Goal: Task Accomplishment & Management: Complete application form

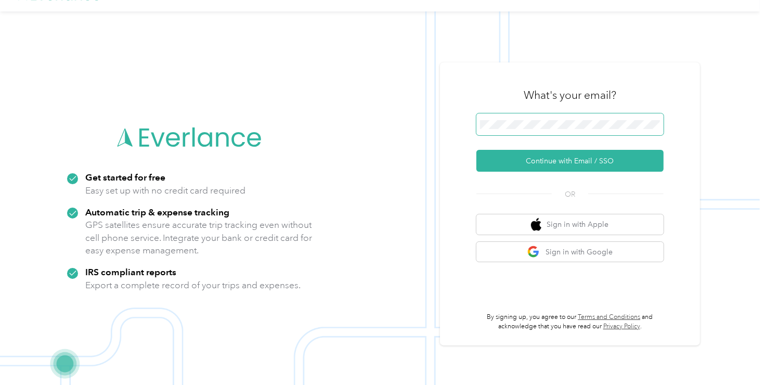
scroll to position [33, 0]
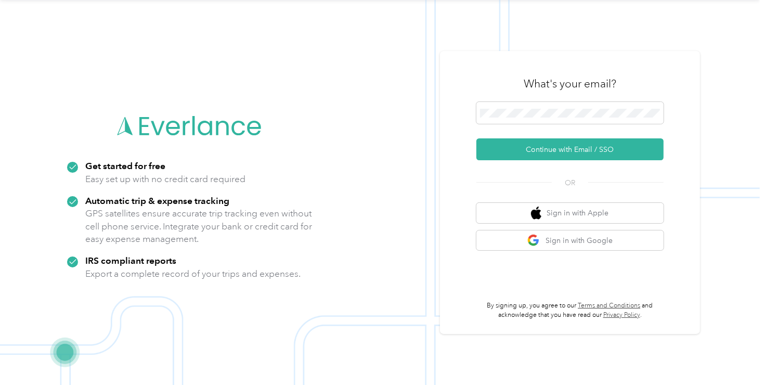
click at [565, 152] on button "Continue with Email / SSO" at bounding box center [569, 149] width 187 height 22
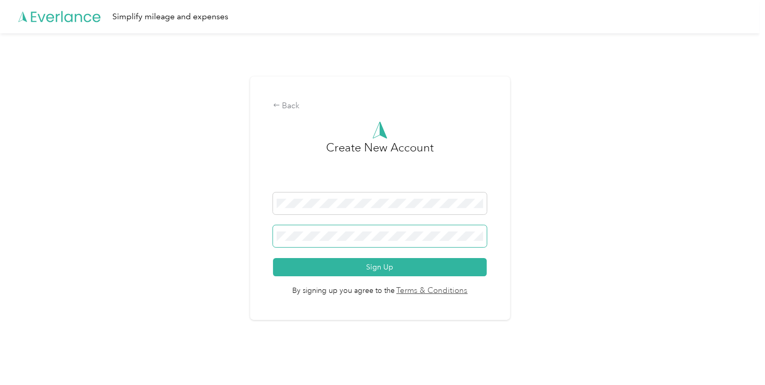
click at [273, 258] on button "Sign Up" at bounding box center [380, 267] width 214 height 18
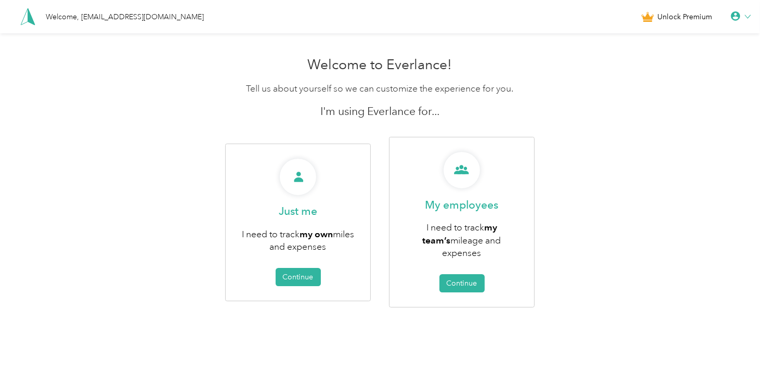
click at [291, 268] on button "Continue" at bounding box center [298, 277] width 45 height 18
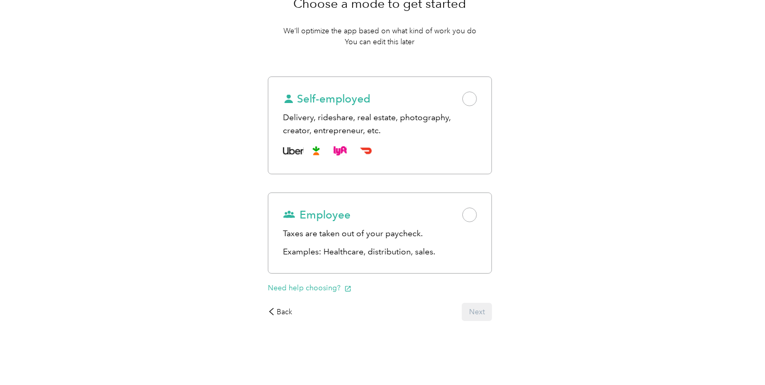
scroll to position [103, 0]
click at [473, 309] on div "Back Next" at bounding box center [380, 311] width 224 height 18
click at [278, 310] on div "Back" at bounding box center [280, 310] width 25 height 11
